Goal: Obtain resource: Download file/media

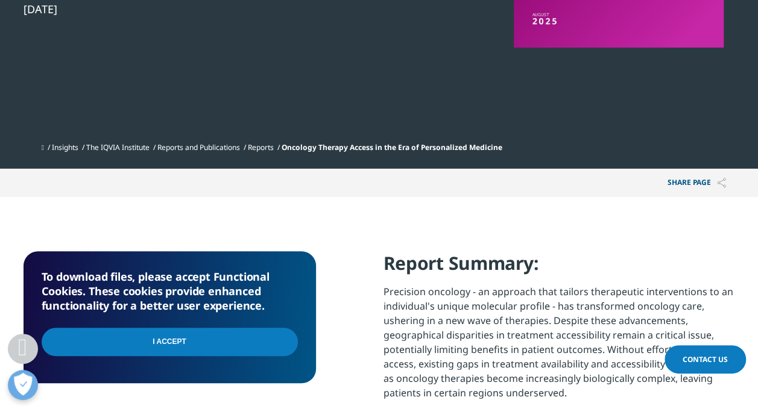
scroll to position [362, 0]
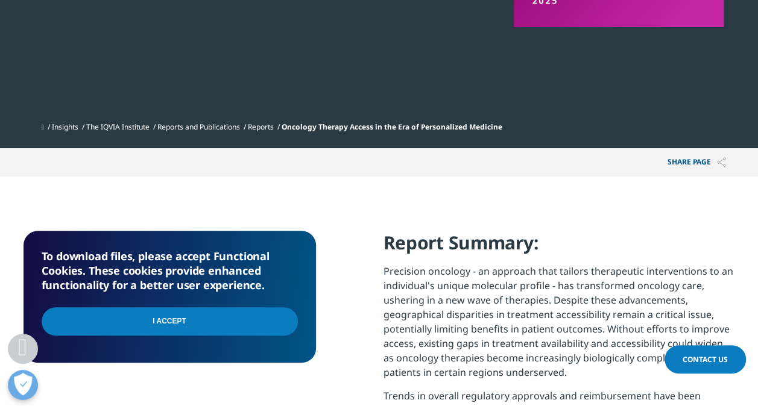
click at [162, 322] on input "I Accept" at bounding box center [170, 321] width 256 height 28
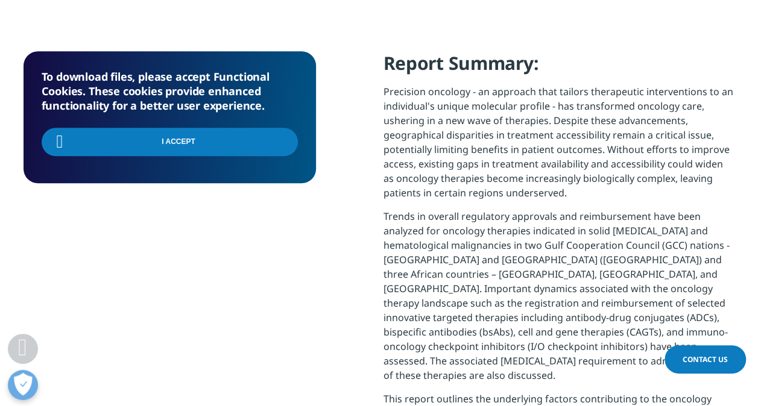
scroll to position [543, 0]
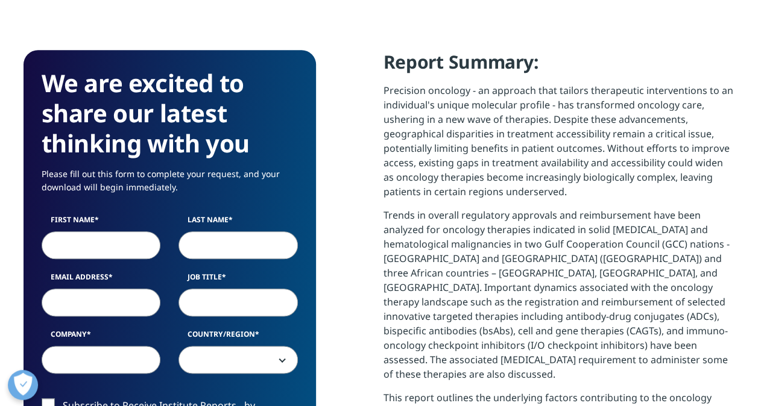
click at [75, 250] on input "First Name" at bounding box center [101, 246] width 119 height 28
type input "fortuna"
type input "inserra"
type input "fortunata.inserra@zambongroup.com"
type input "zambon"
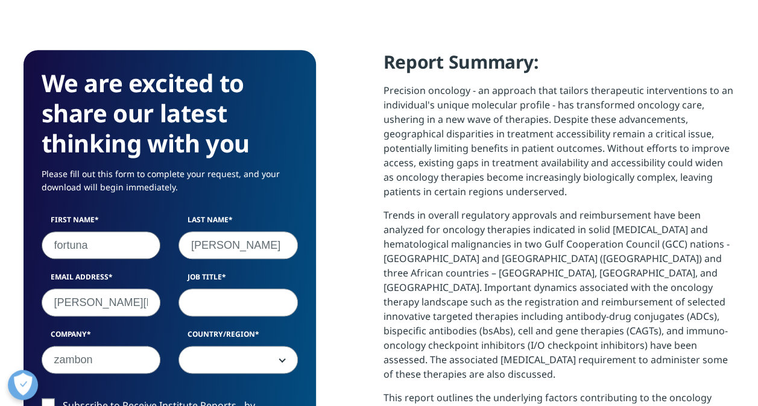
select select "[GEOGRAPHIC_DATA]"
click at [233, 304] on input "Job Title" at bounding box center [237, 303] width 119 height 28
type input "business insight"
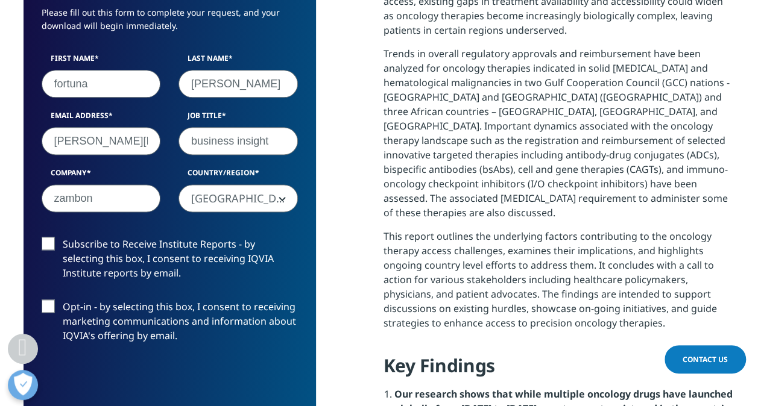
scroll to position [724, 0]
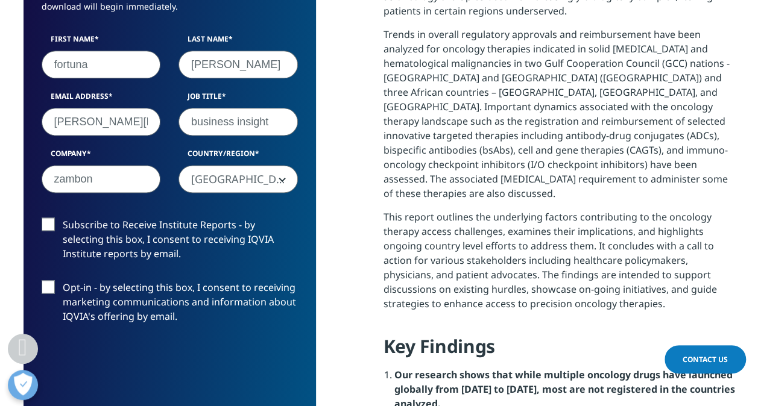
click at [45, 224] on label "Subscribe to Receive Institute Reports - by selecting this box, I consent to re…" at bounding box center [170, 243] width 256 height 50
click at [63, 218] on input "Subscribe to Receive Institute Reports - by selecting this box, I consent to re…" at bounding box center [63, 218] width 0 height 0
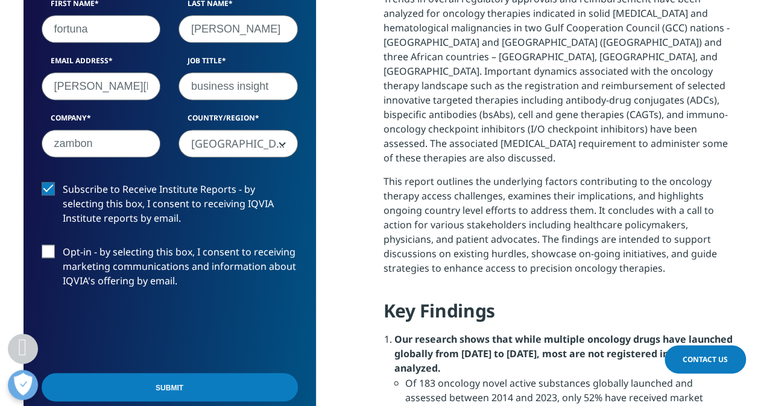
scroll to position [784, 0]
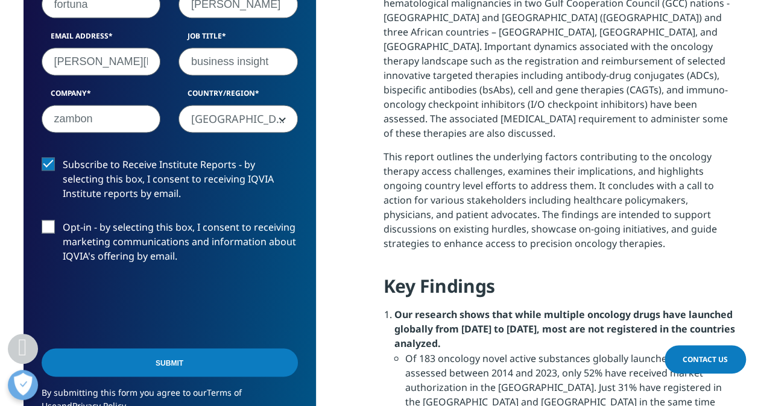
click at [49, 225] on label "Opt-in - by selecting this box, I consent to receiving marketing communications…" at bounding box center [170, 245] width 256 height 50
click at [63, 220] on input "Opt-in - by selecting this box, I consent to receiving marketing communications…" at bounding box center [63, 220] width 0 height 0
click at [139, 361] on input "Submit" at bounding box center [170, 362] width 256 height 28
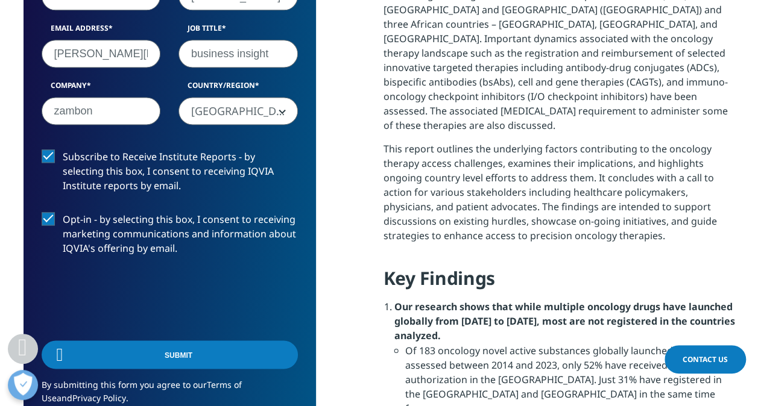
scroll to position [89, 292]
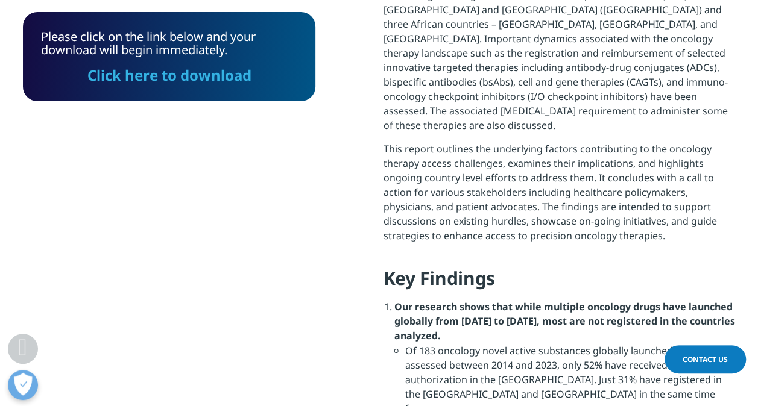
click at [177, 77] on link "Click here to download" at bounding box center [169, 75] width 164 height 20
